Goal: Information Seeking & Learning: Learn about a topic

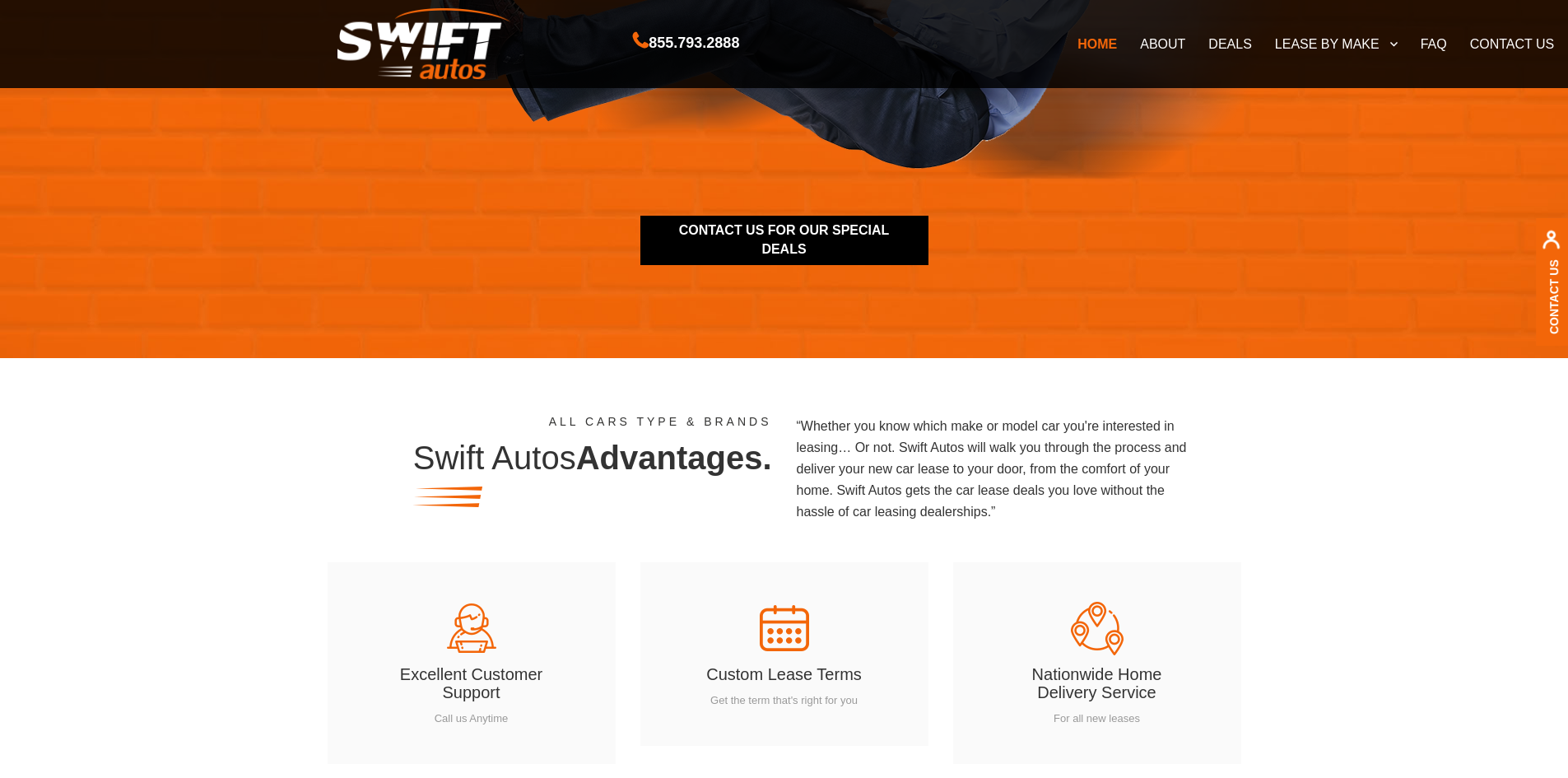
scroll to position [2141, 0]
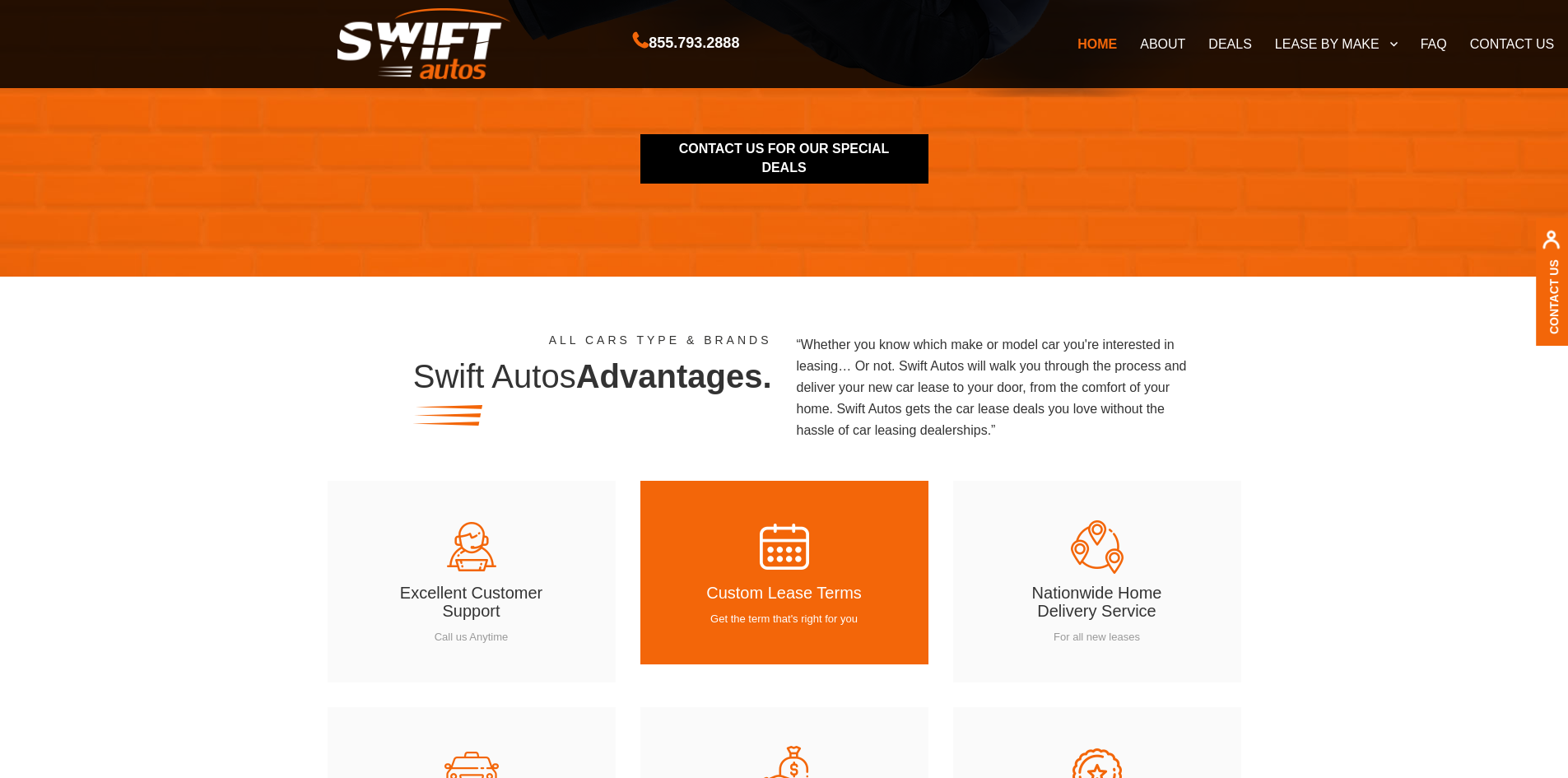
click at [780, 591] on h4 "Custom Lease Terms" at bounding box center [784, 597] width 189 height 28
click at [782, 621] on p "Get the term that's right for you" at bounding box center [784, 619] width 189 height 16
click at [782, 585] on h4 "Custom Lease Terms" at bounding box center [784, 597] width 189 height 28
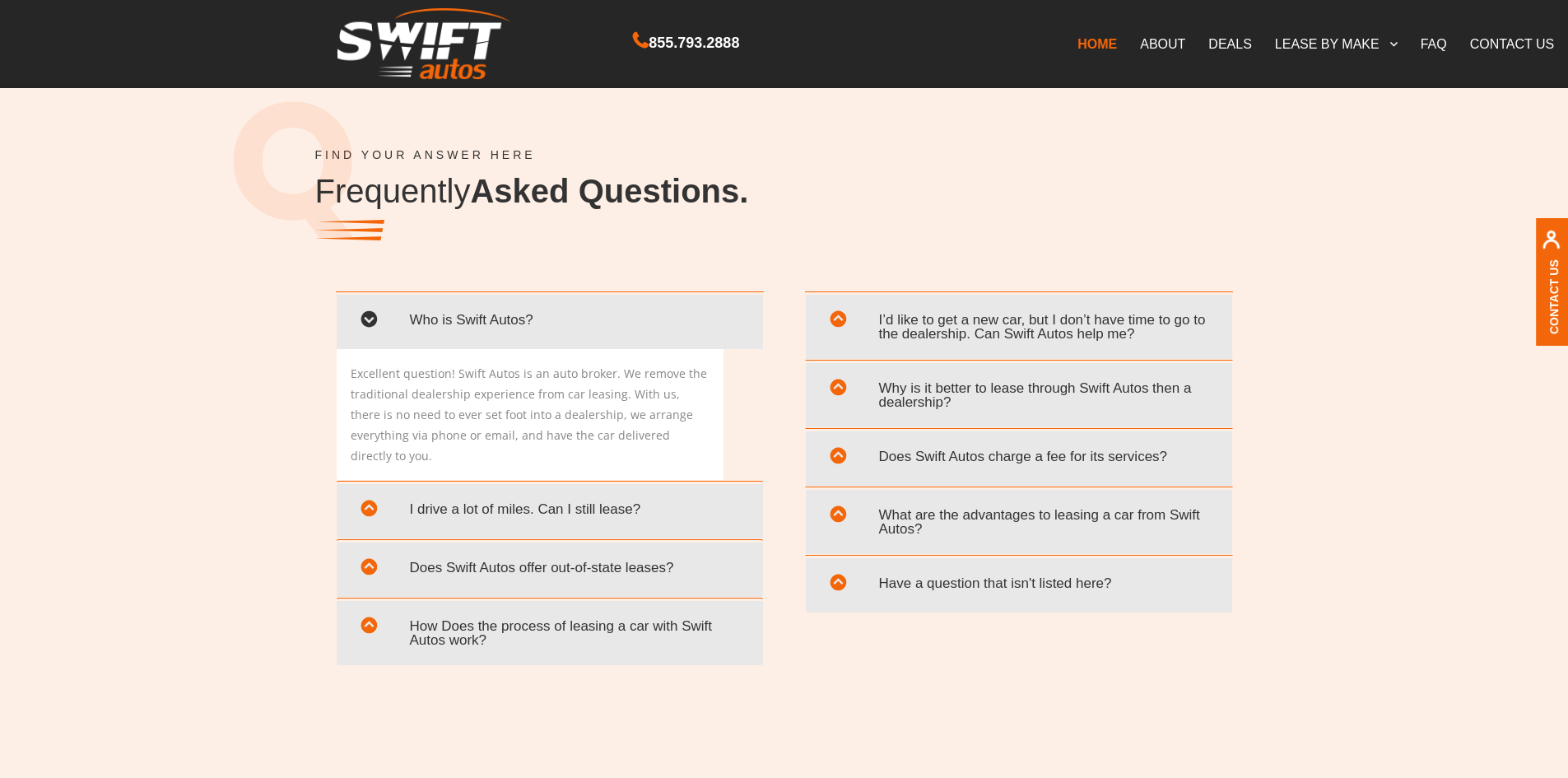
scroll to position [3047, 0]
click at [923, 388] on span "Why is it better to lease through Swift Autos then a dealership?" at bounding box center [1019, 393] width 402 height 48
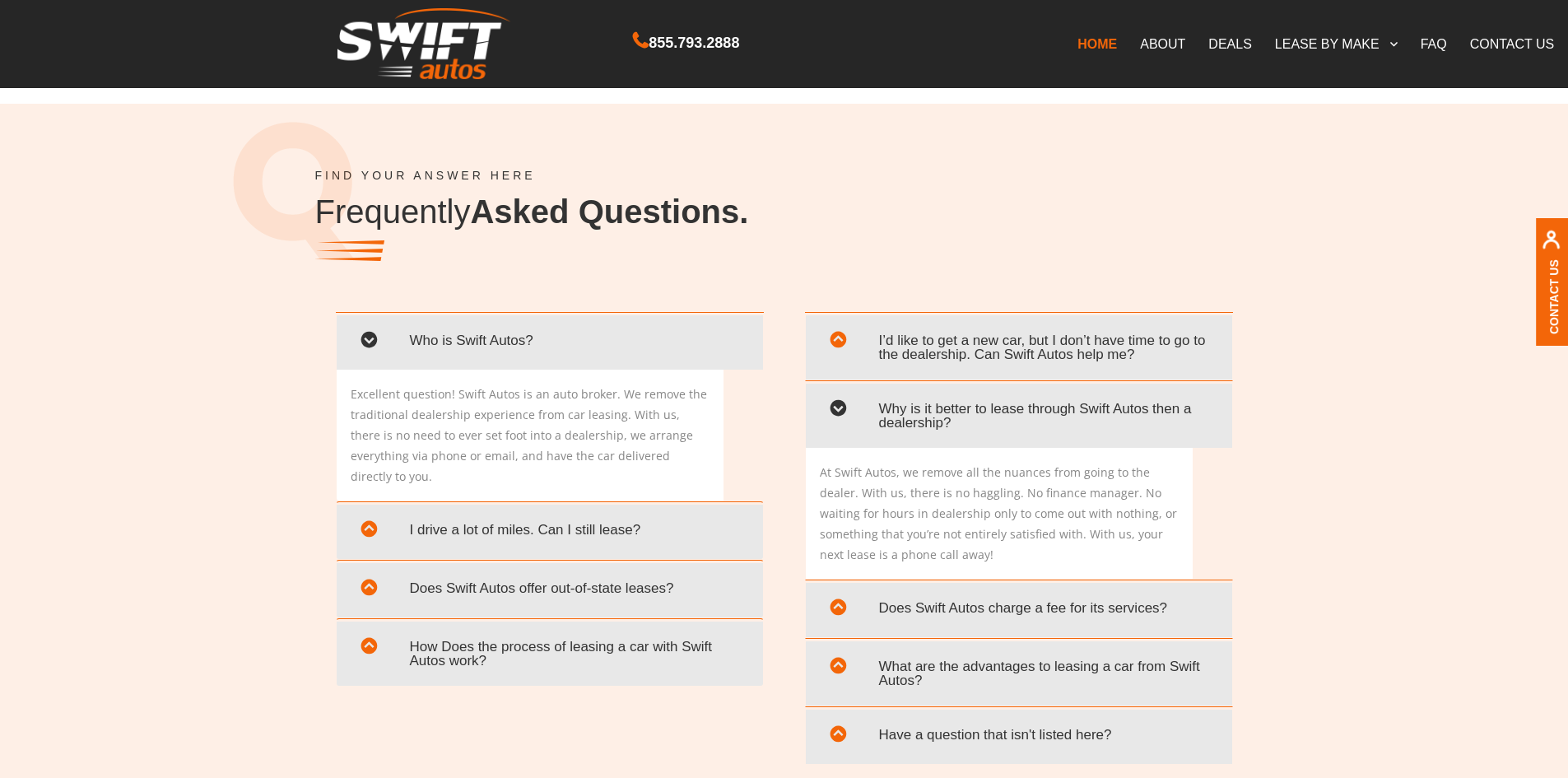
scroll to position [3006, 0]
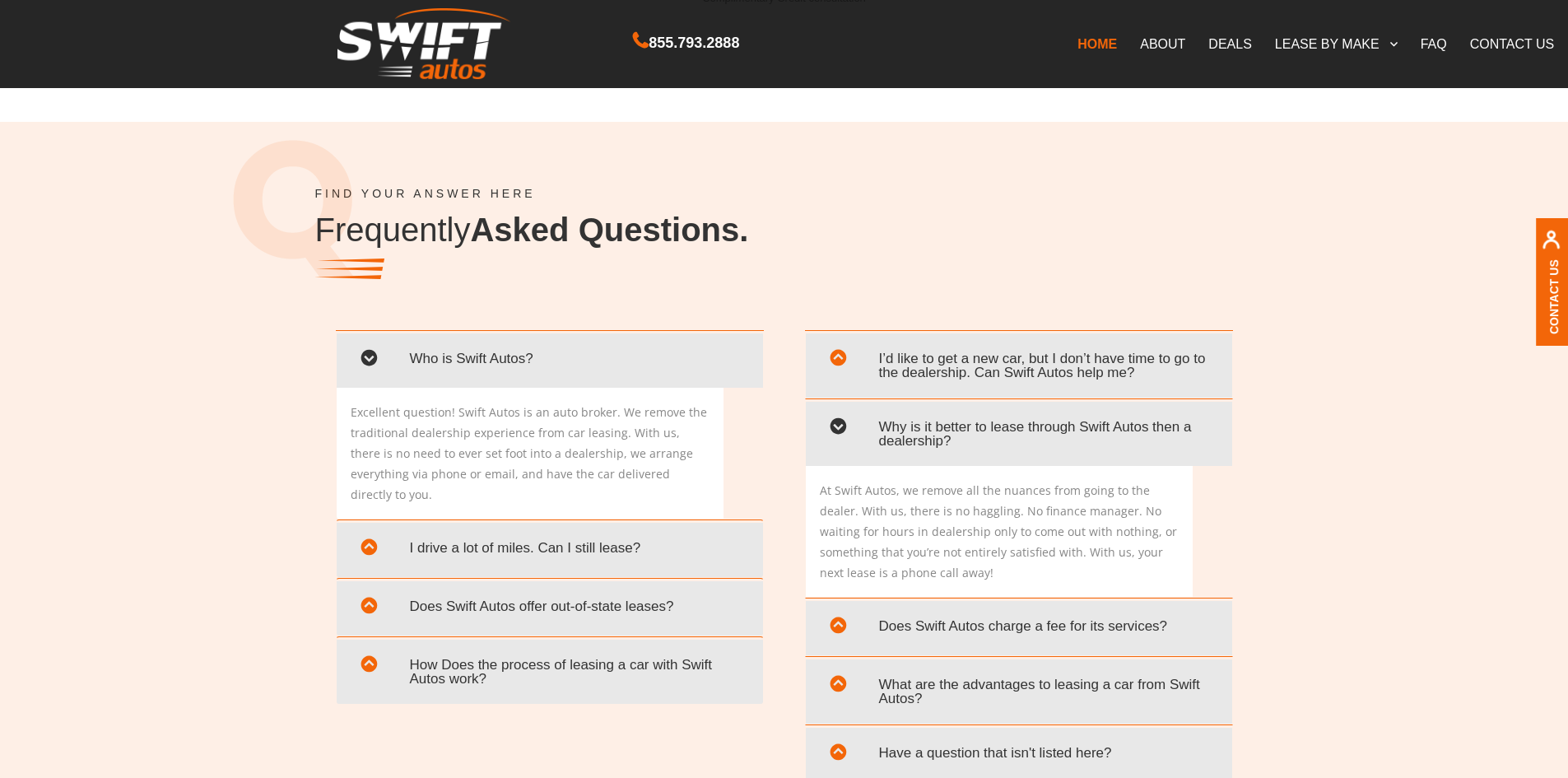
click at [1226, 44] on link "DEALS" at bounding box center [1229, 43] width 66 height 34
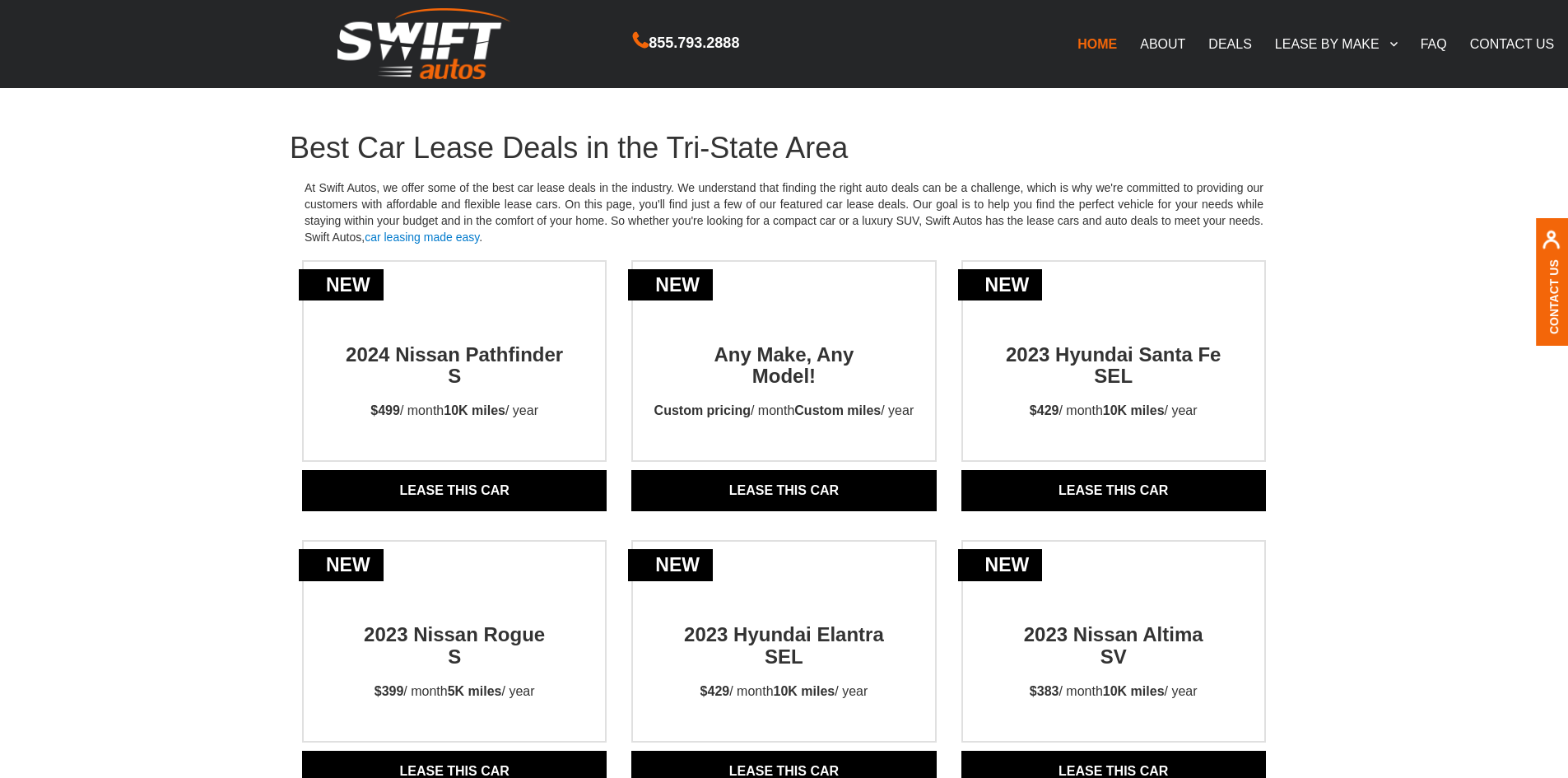
click at [1168, 49] on link "ABOUT" at bounding box center [1163, 43] width 69 height 34
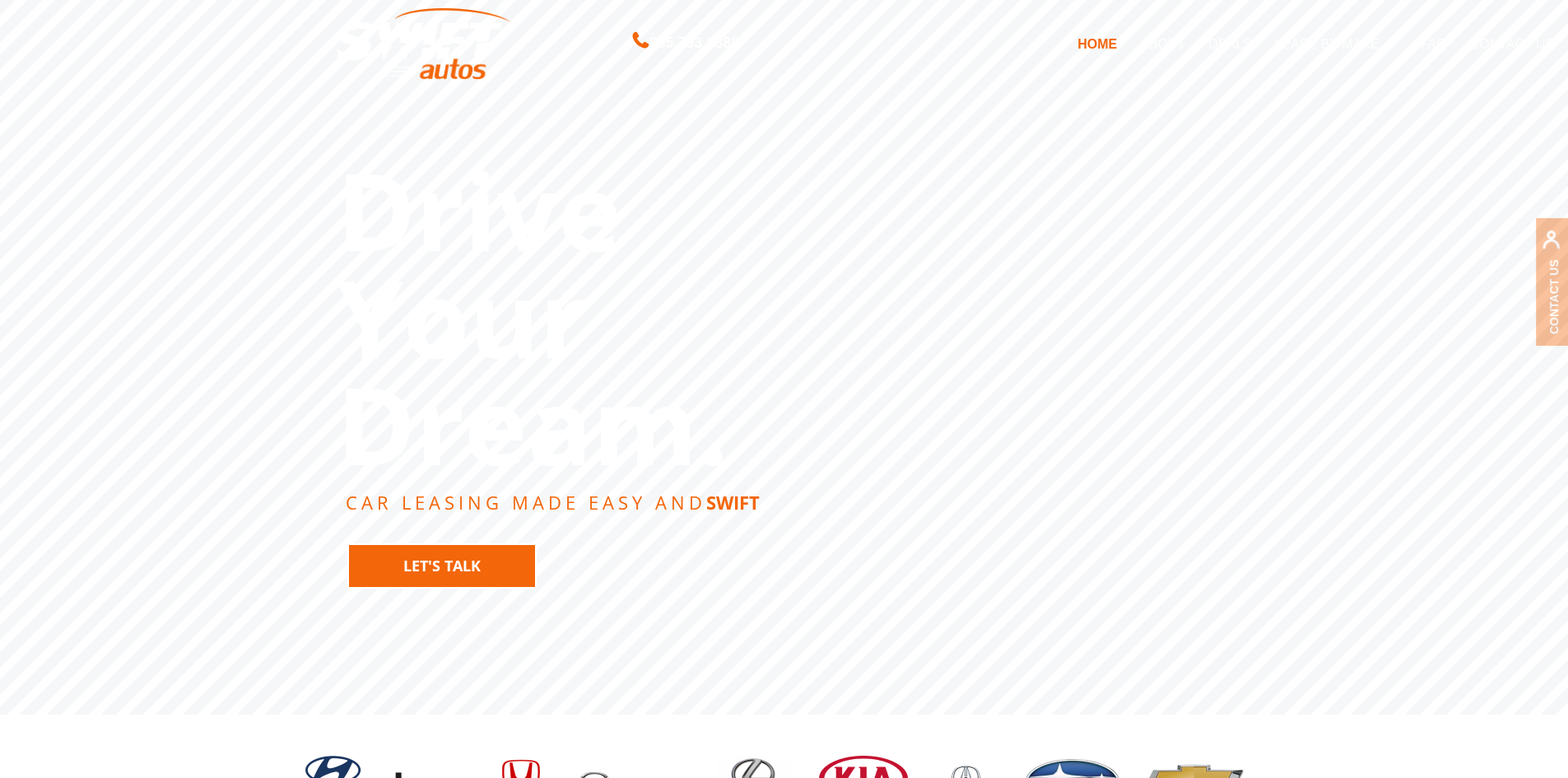
click at [453, 570] on link "Let's Talk" at bounding box center [442, 566] width 189 height 45
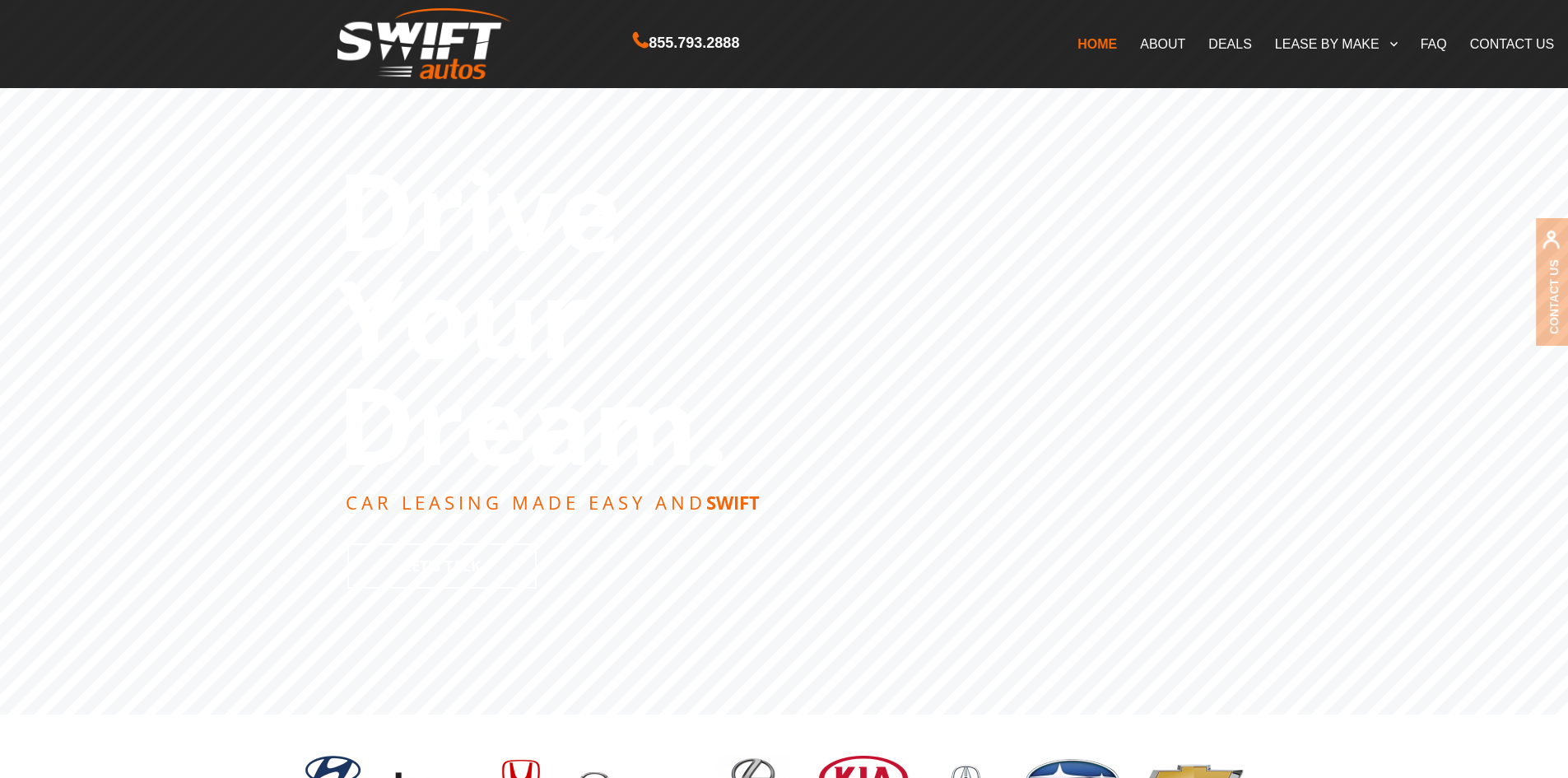
scroll to position [3897, 0]
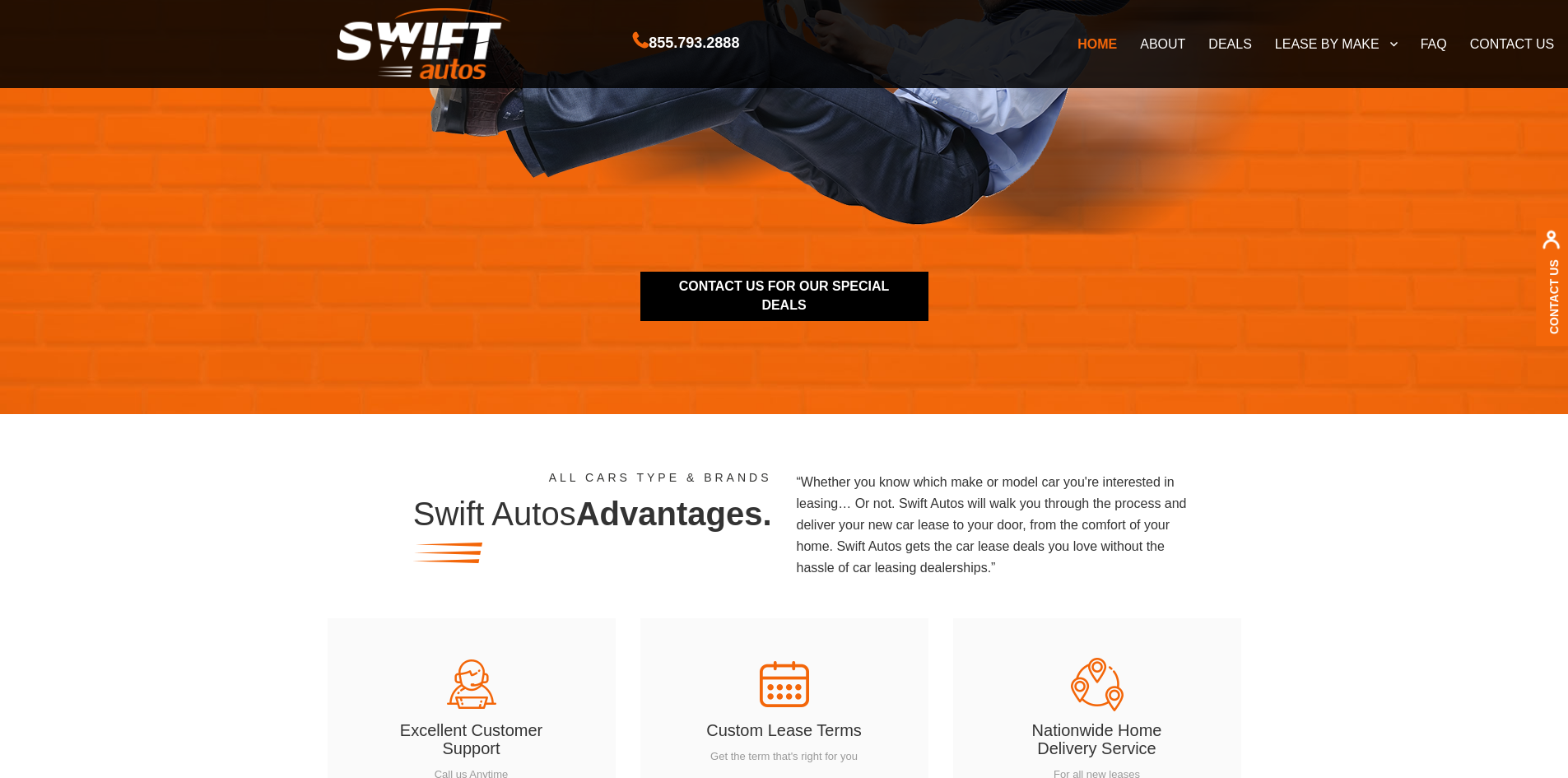
click at [1430, 38] on link "FAQ" at bounding box center [1433, 43] width 49 height 34
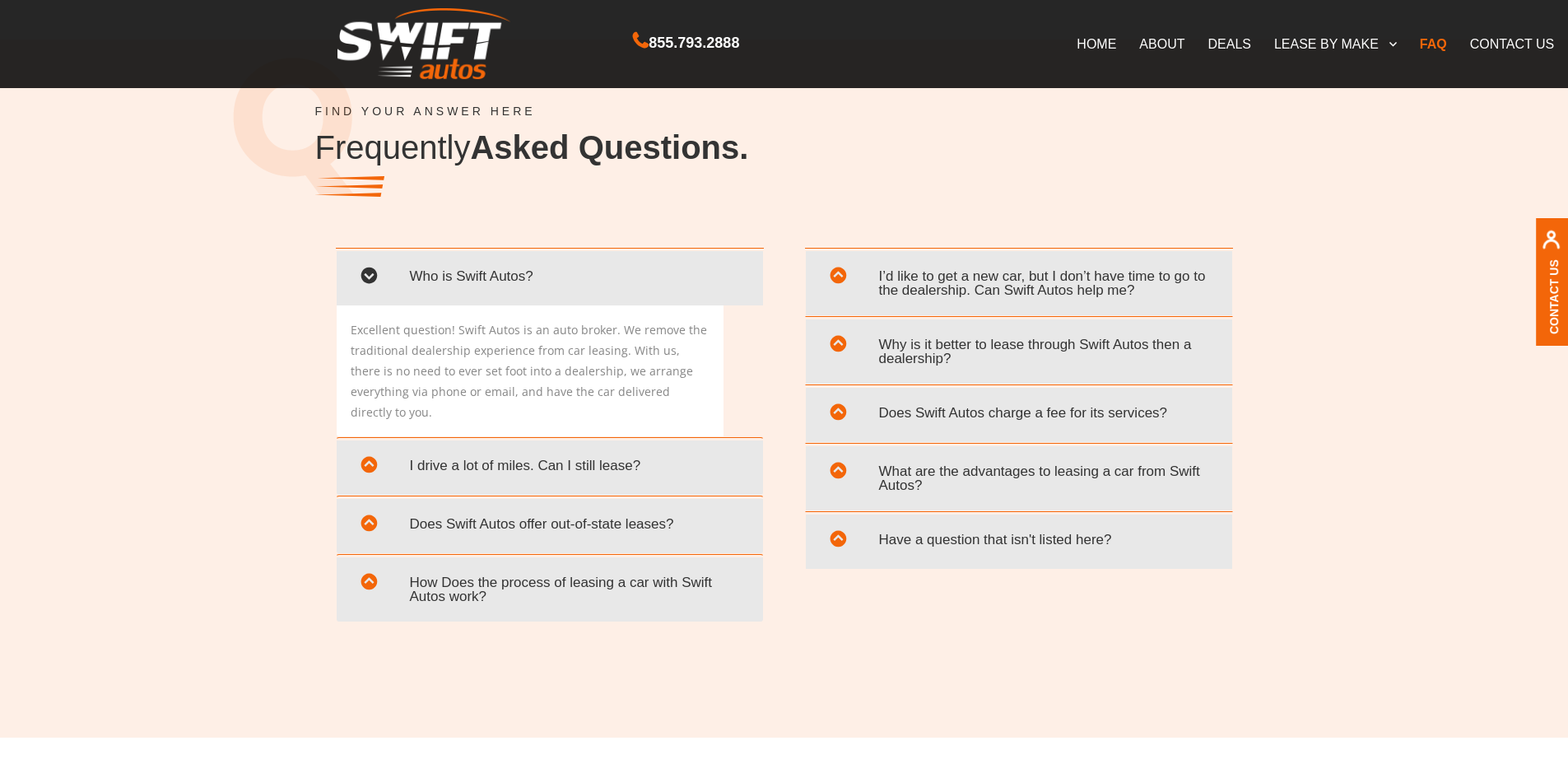
scroll to position [3128, 0]
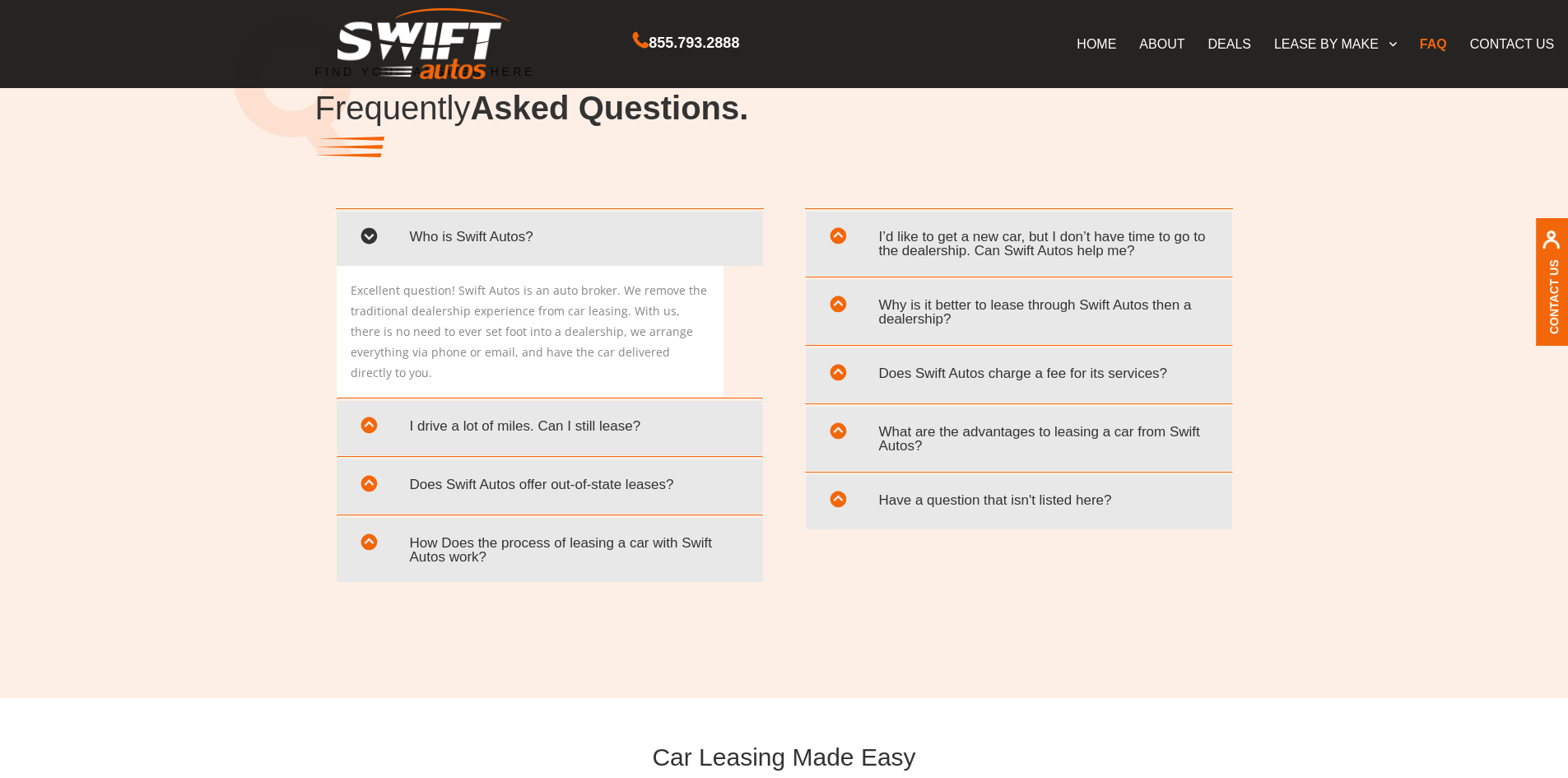
click at [366, 238] on span at bounding box center [369, 238] width 40 height 38
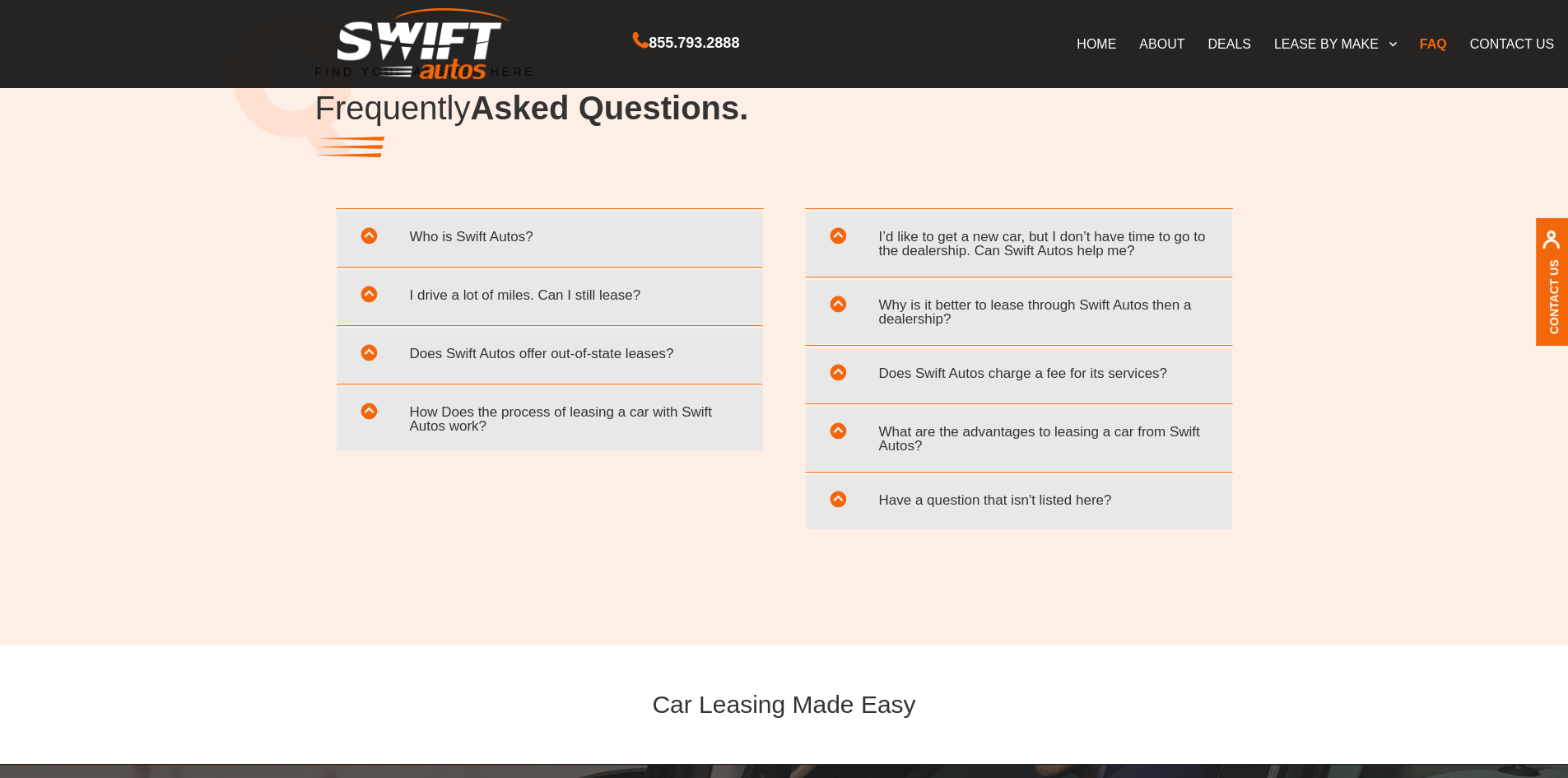
click at [639, 305] on span "I drive a lot of miles. Can I still lease?" at bounding box center [550, 295] width 402 height 33
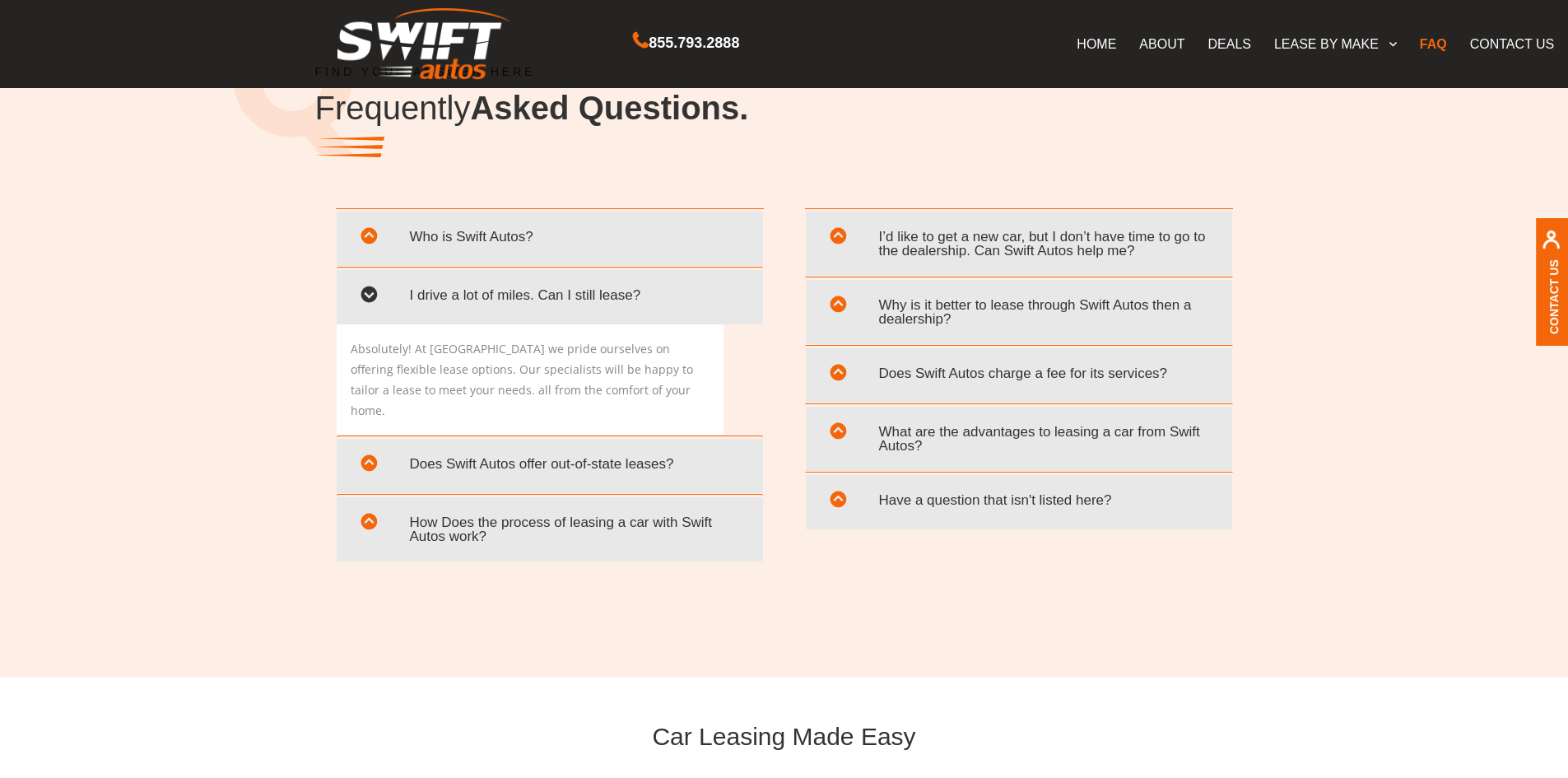
click at [639, 305] on span "I drive a lot of miles. Can I still lease?" at bounding box center [550, 295] width 402 height 33
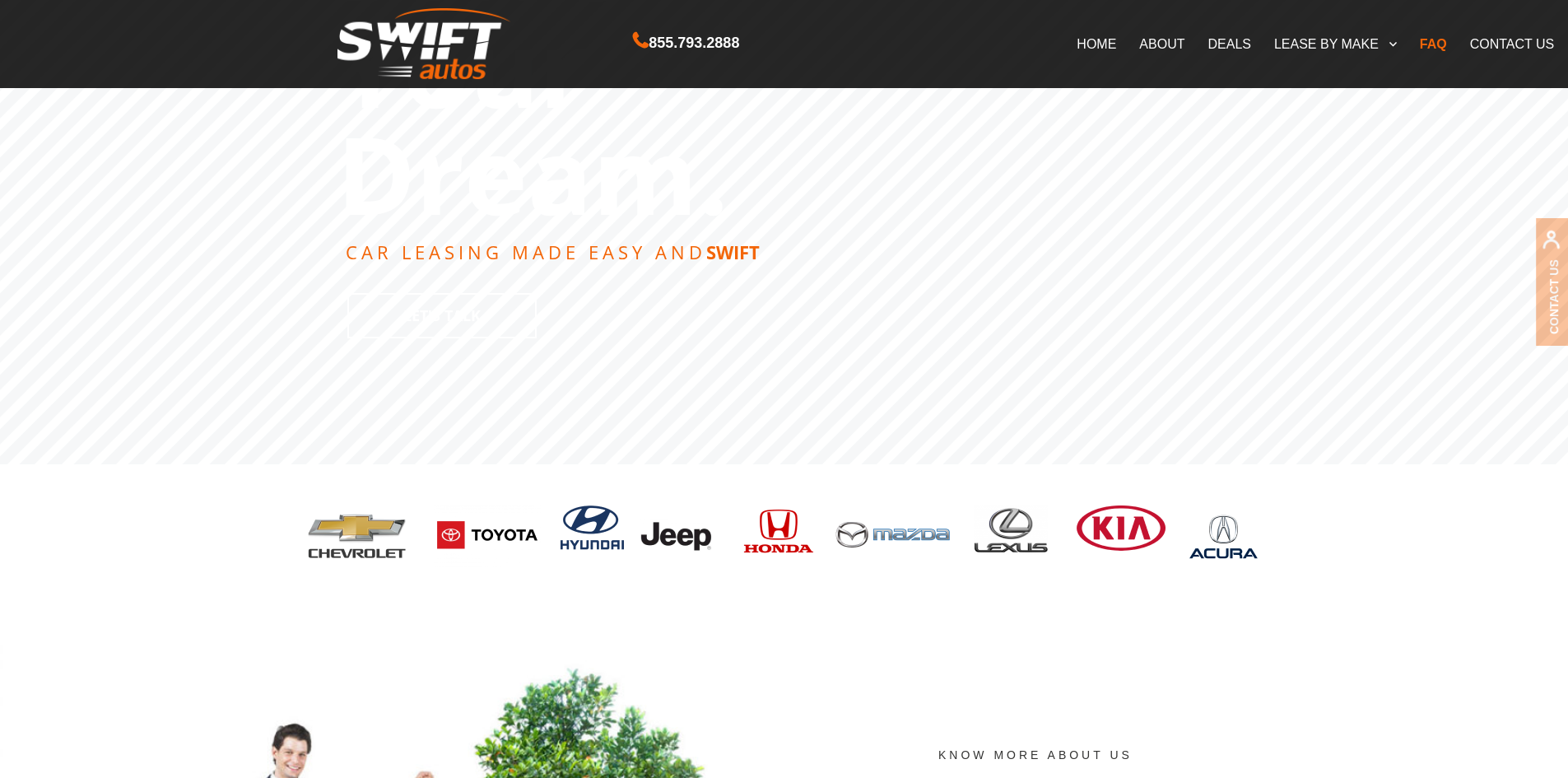
scroll to position [246, 0]
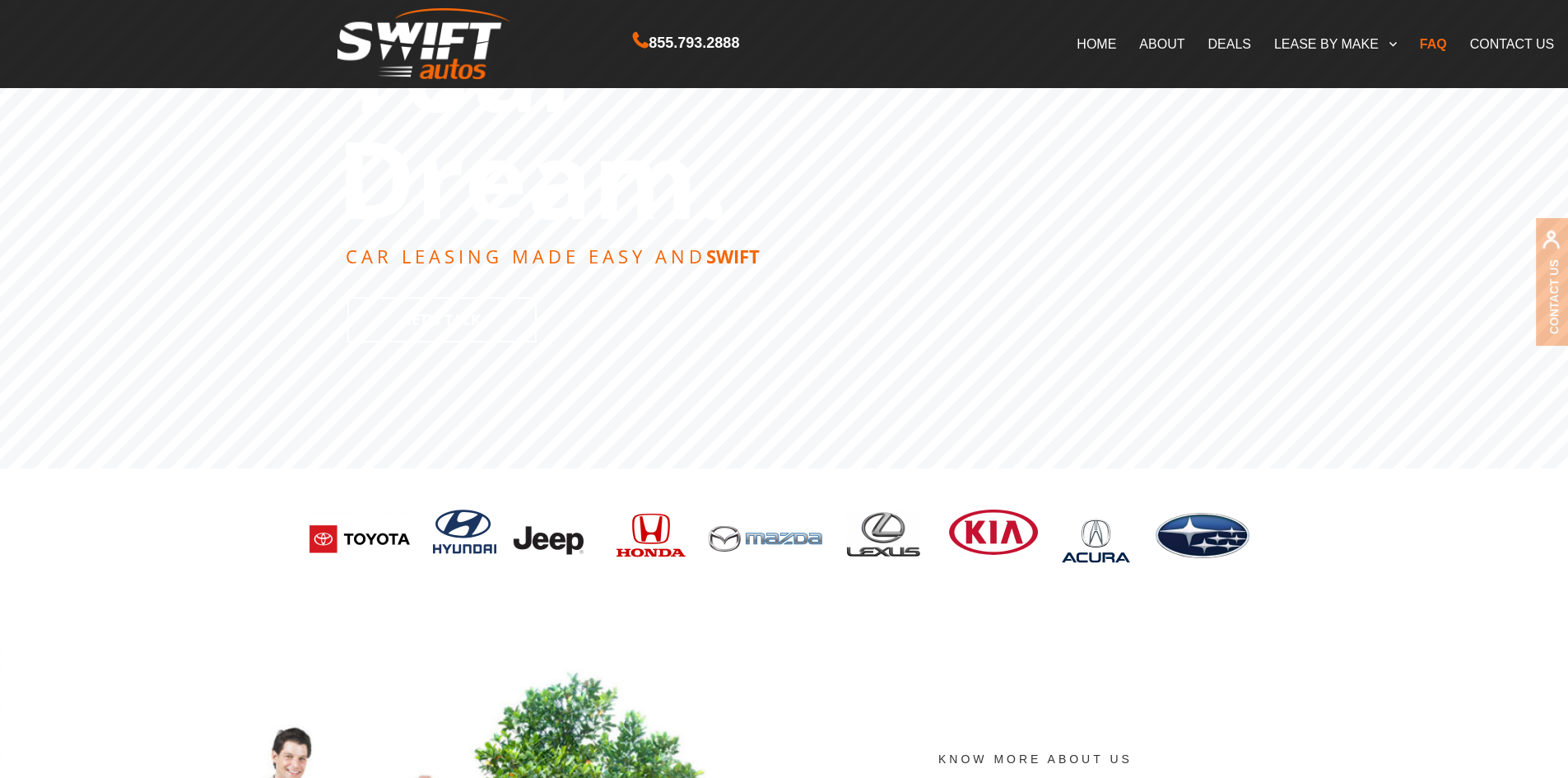
scroll to position [671, 0]
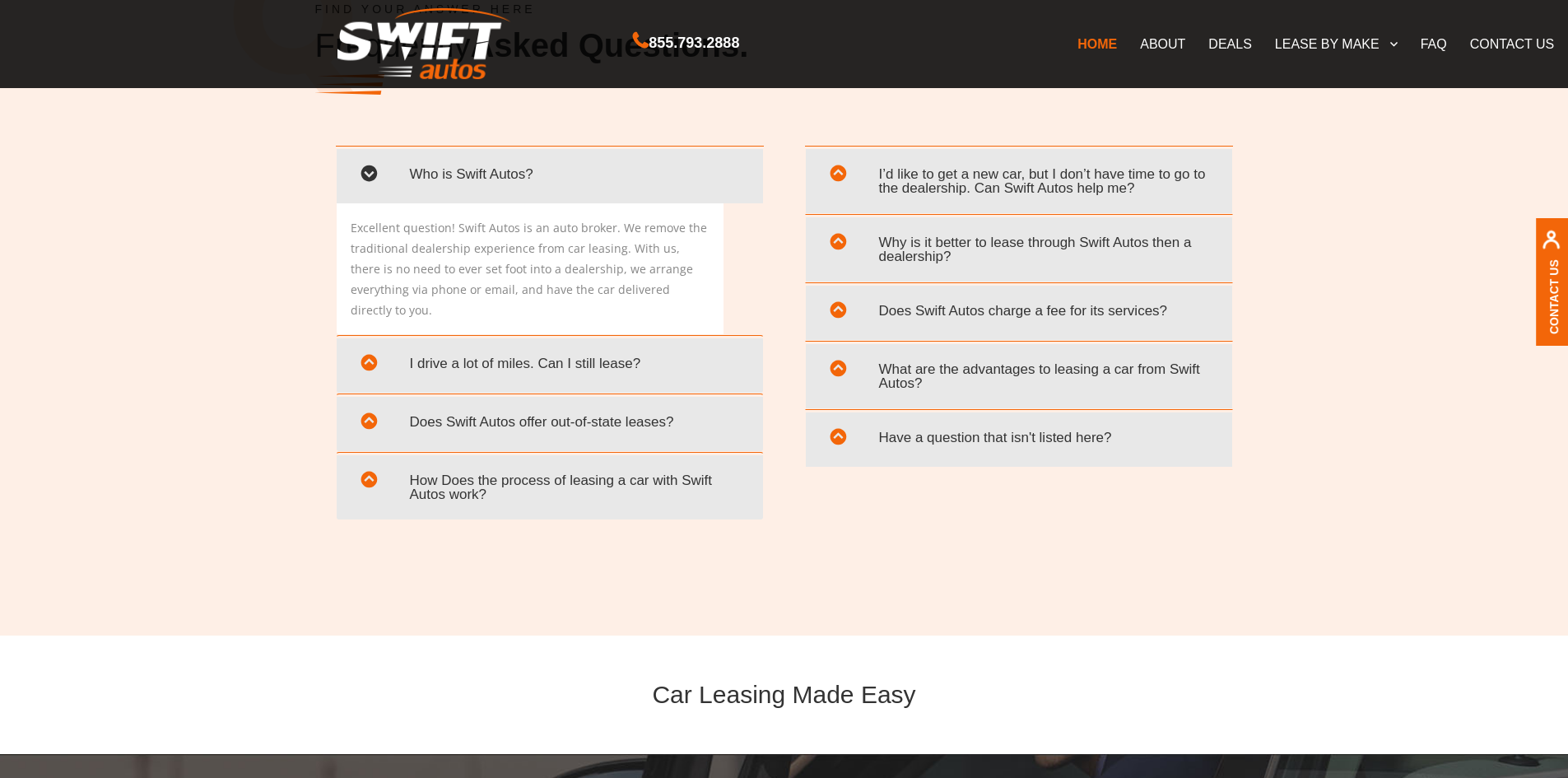
scroll to position [3047, 0]
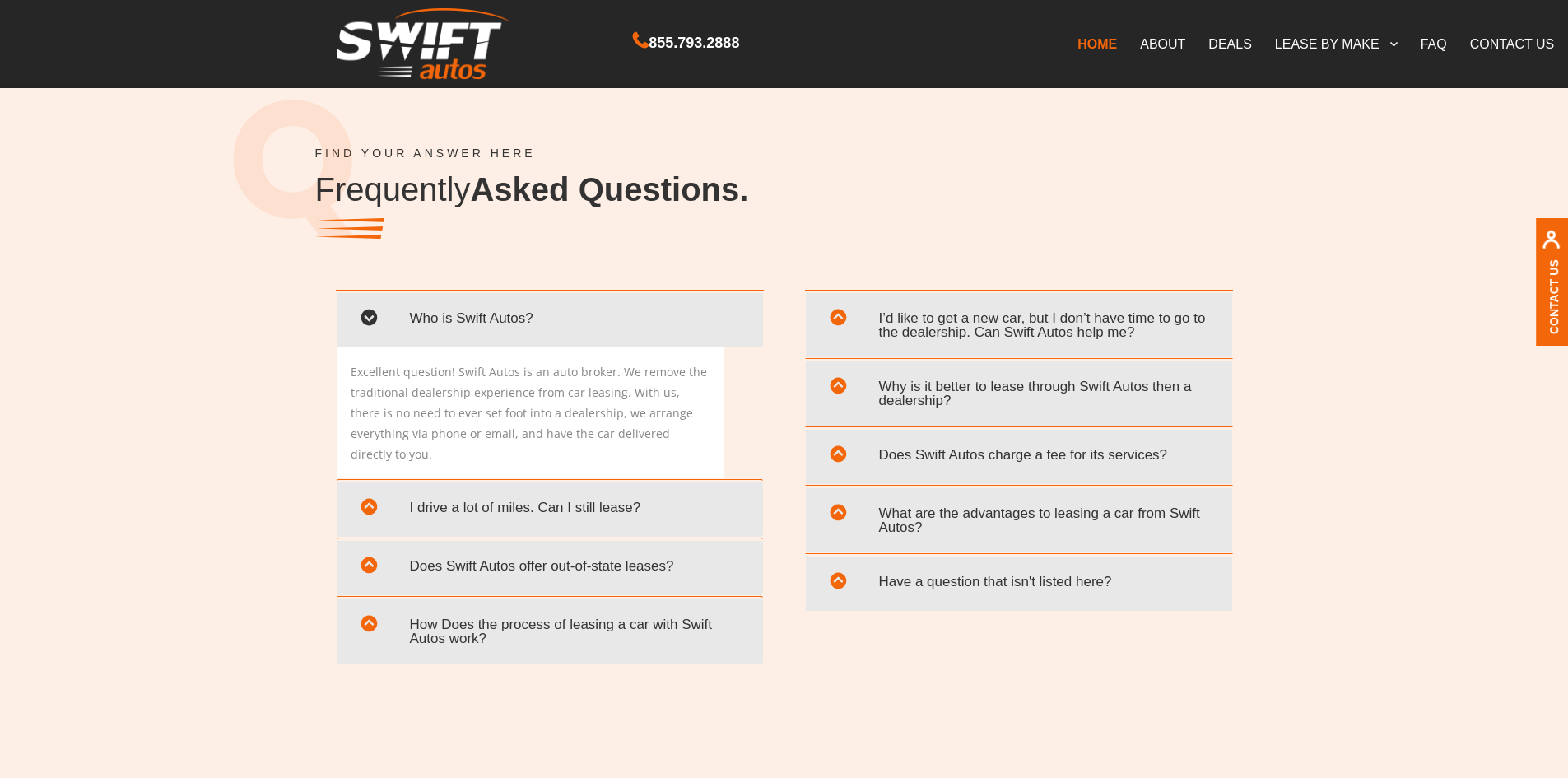
click at [372, 321] on span at bounding box center [369, 320] width 40 height 38
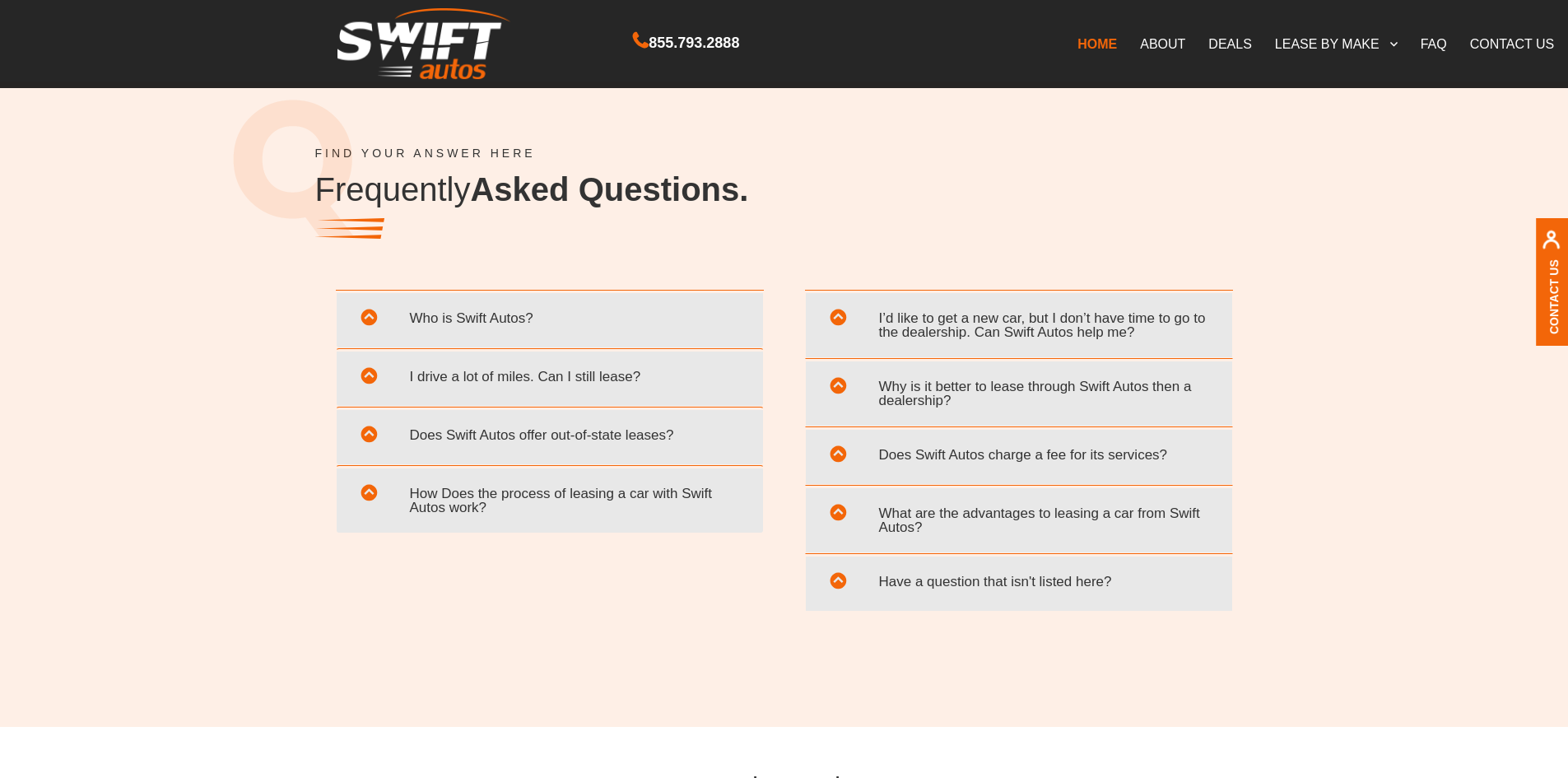
click at [1499, 50] on link "CONTACT US" at bounding box center [1512, 43] width 108 height 34
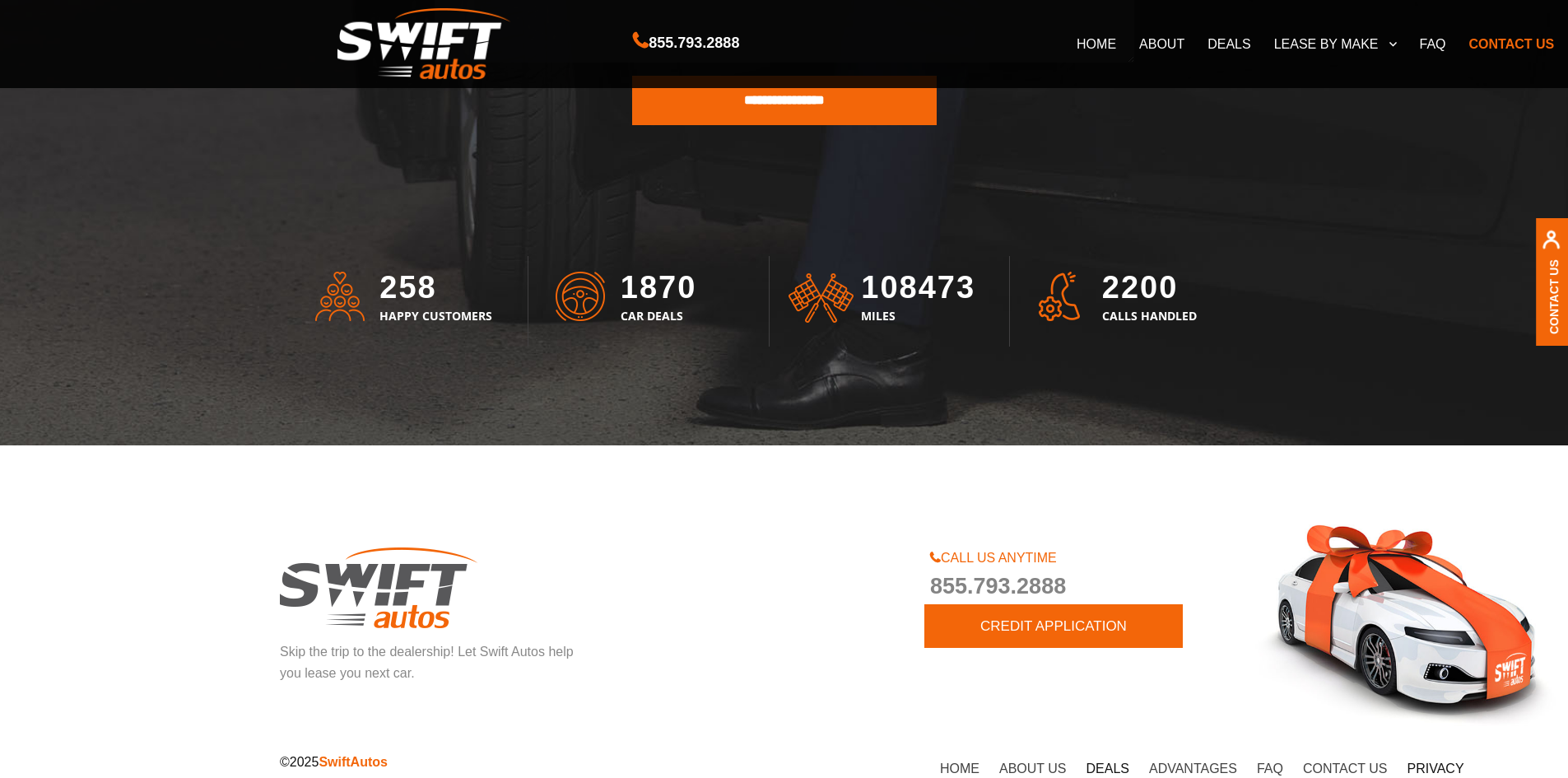
scroll to position [4521, 0]
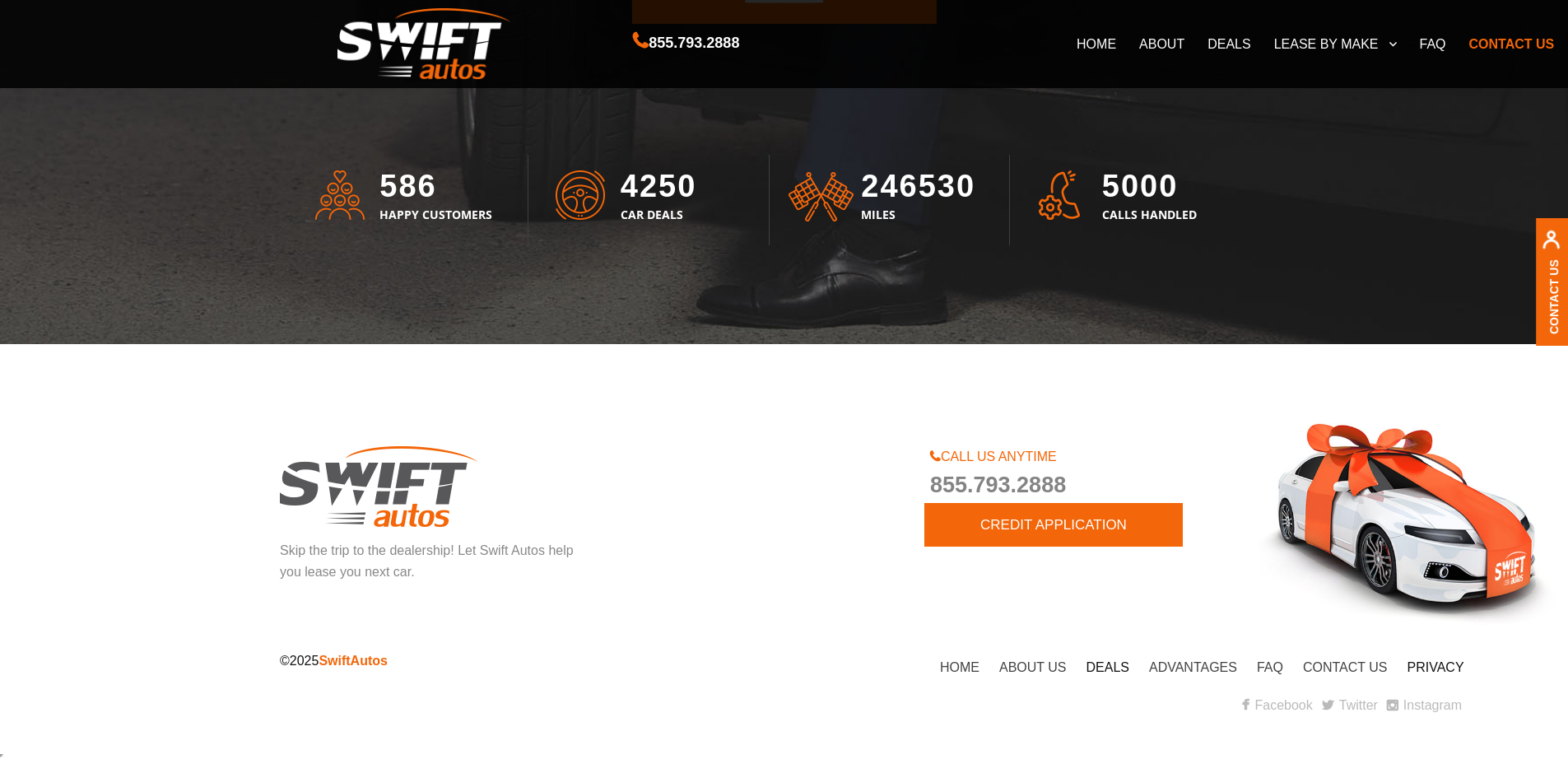
click at [1103, 662] on link "DEALS" at bounding box center [1108, 667] width 43 height 14
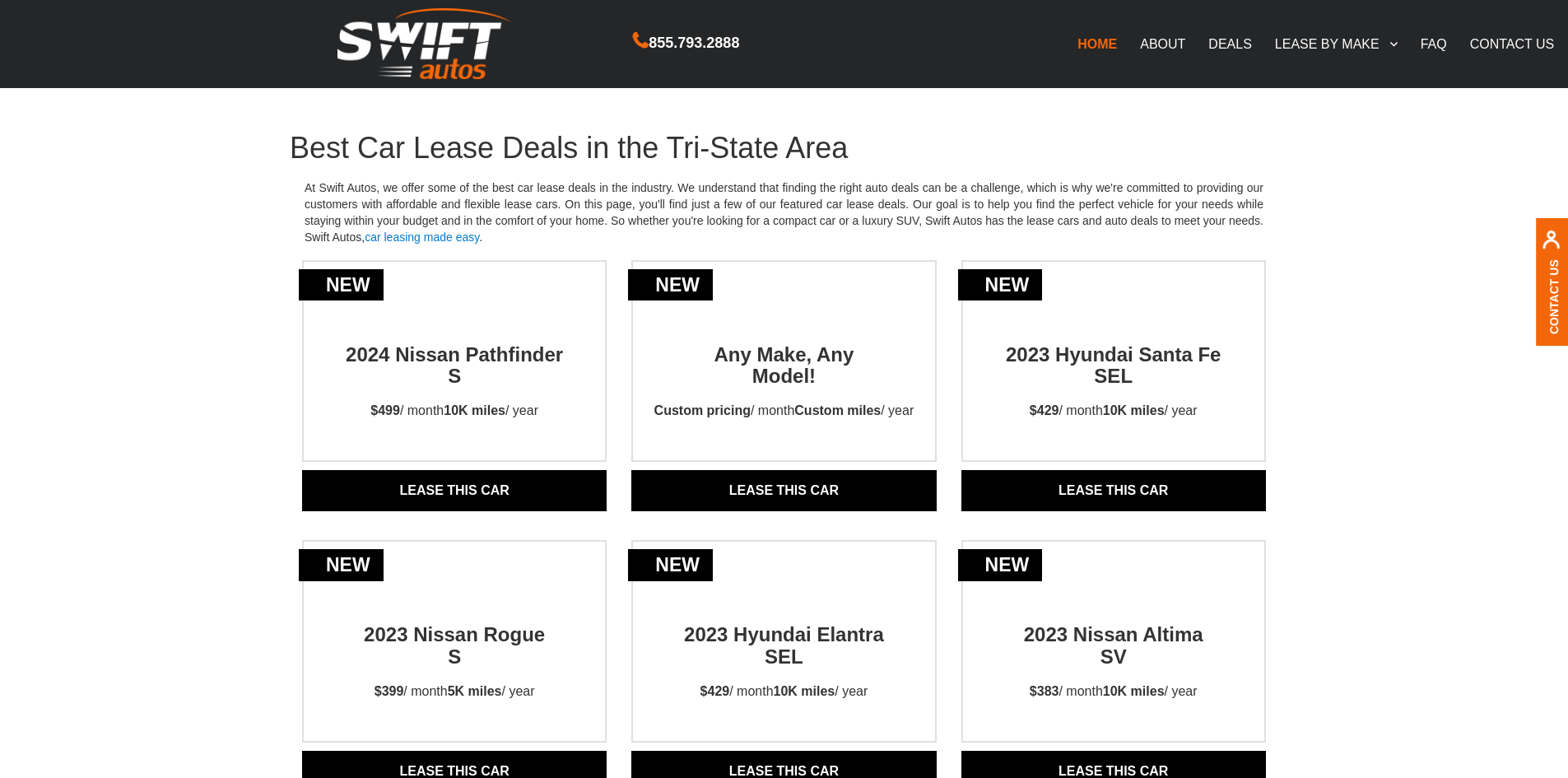
drag, startPoint x: 1306, startPoint y: 309, endPoint x: 1318, endPoint y: 307, distance: 12.2
